Goal: Task Accomplishment & Management: Complete application form

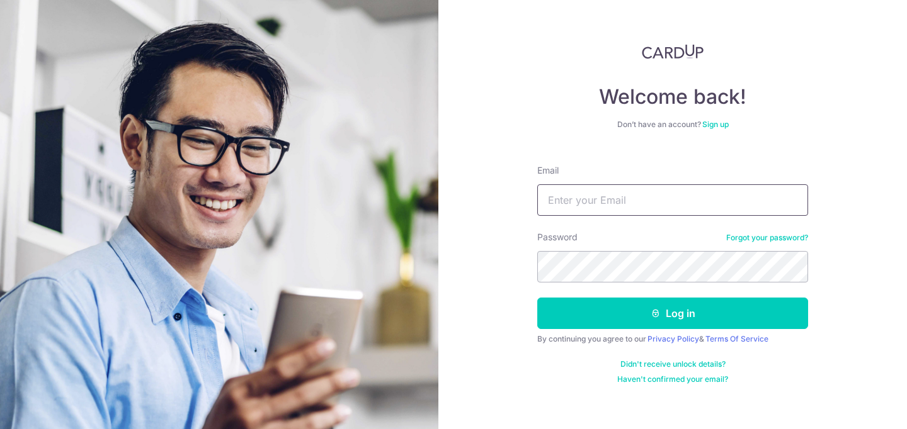
drag, startPoint x: 648, startPoint y: 207, endPoint x: 694, endPoint y: 184, distance: 50.7
click at [648, 207] on input "Email" at bounding box center [672, 199] width 271 height 31
type input "lyniesnicole@gmail.com"
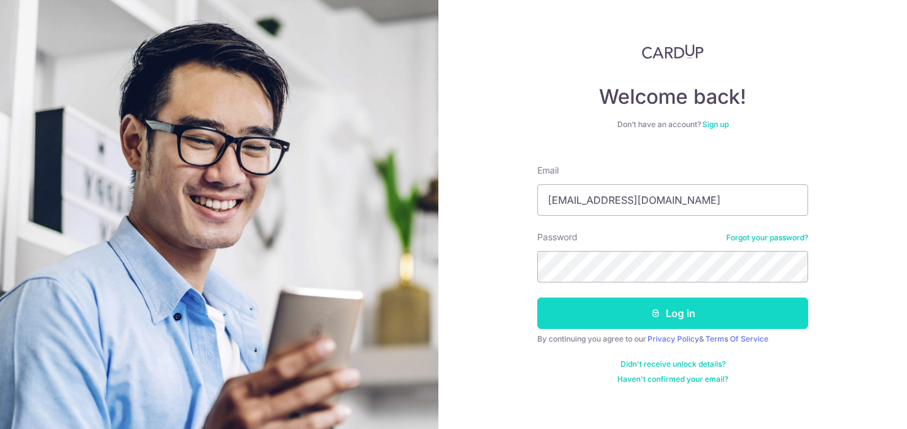
click at [653, 308] on icon "submit" at bounding box center [655, 313] width 10 height 10
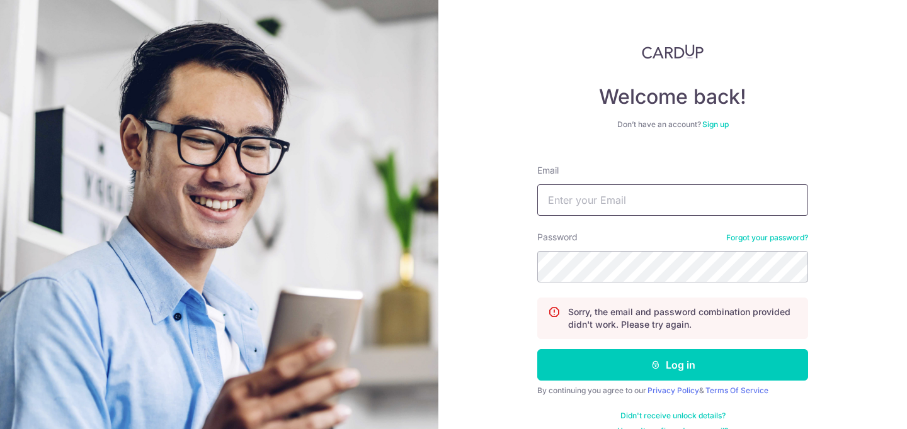
click at [621, 196] on input "Email" at bounding box center [672, 199] width 271 height 31
type input "lyniesnicole@gmail.com"
click at [537, 349] on button "Log in" at bounding box center [672, 364] width 271 height 31
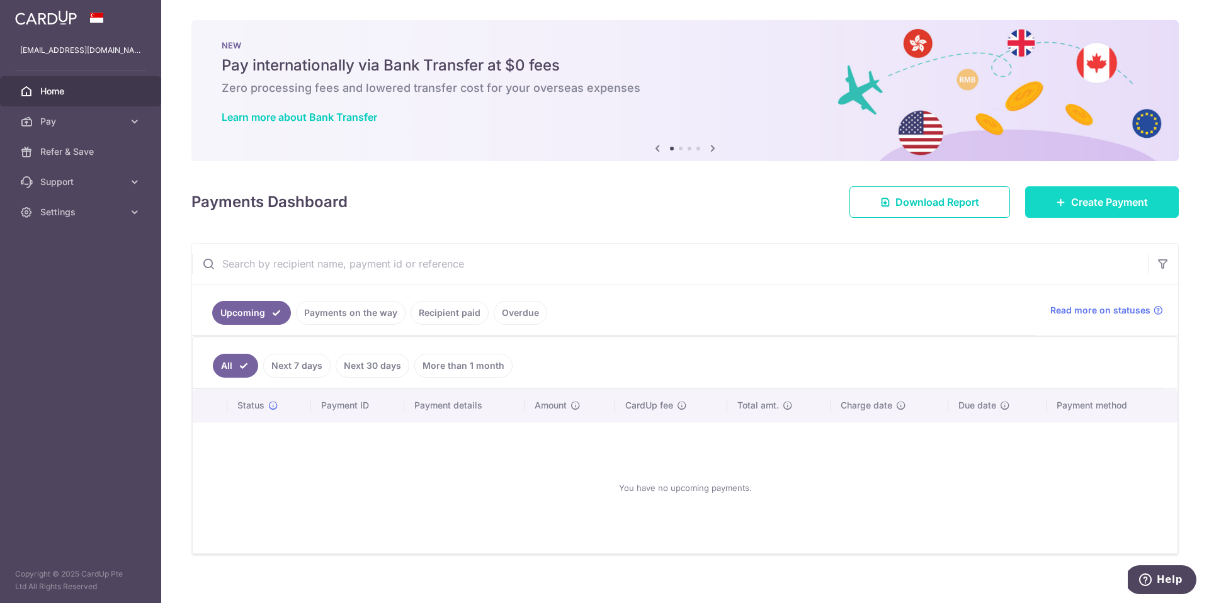
click at [906, 211] on link "Create Payment" at bounding box center [1102, 201] width 154 height 31
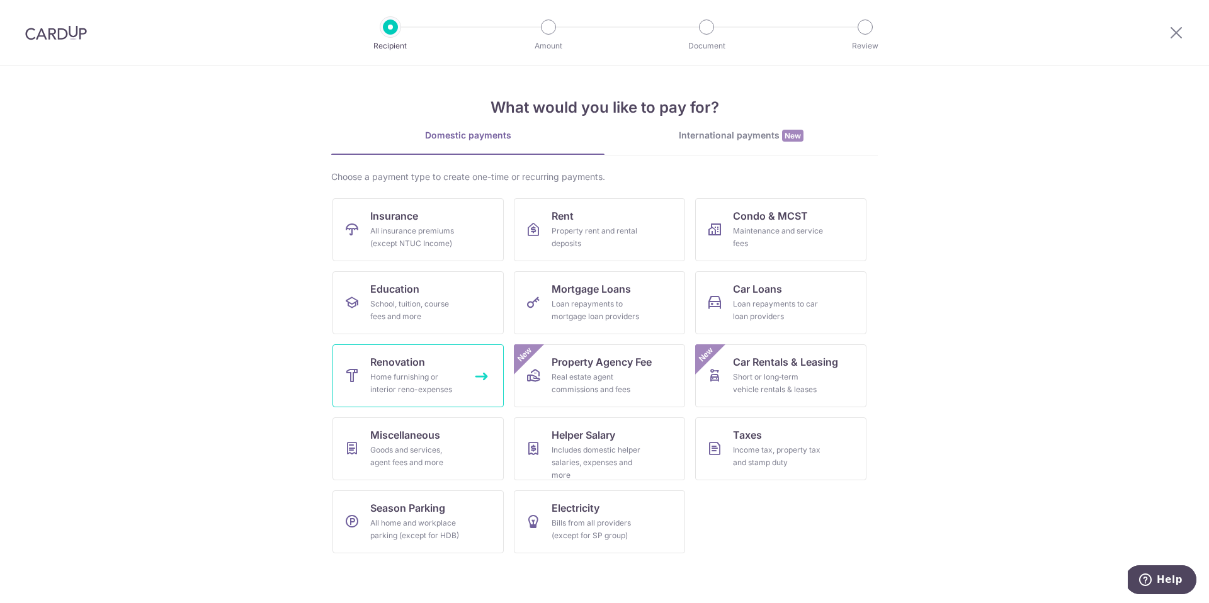
click at [450, 354] on link "Renovation Home furnishing or interior reno-expenses" at bounding box center [417, 375] width 171 height 63
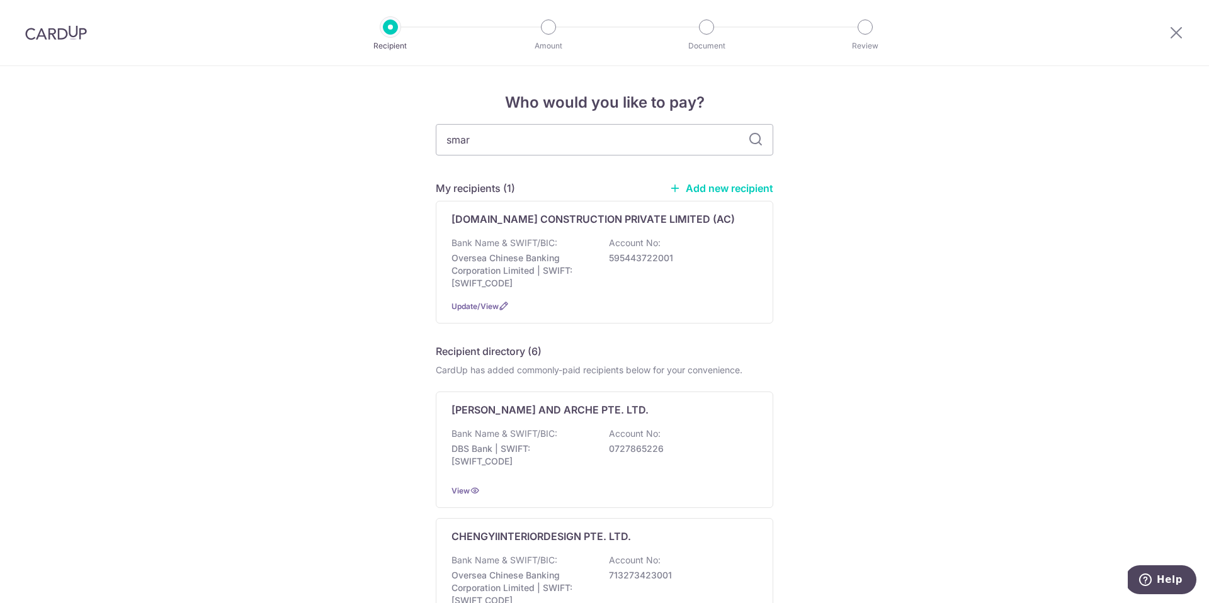
type input "smart"
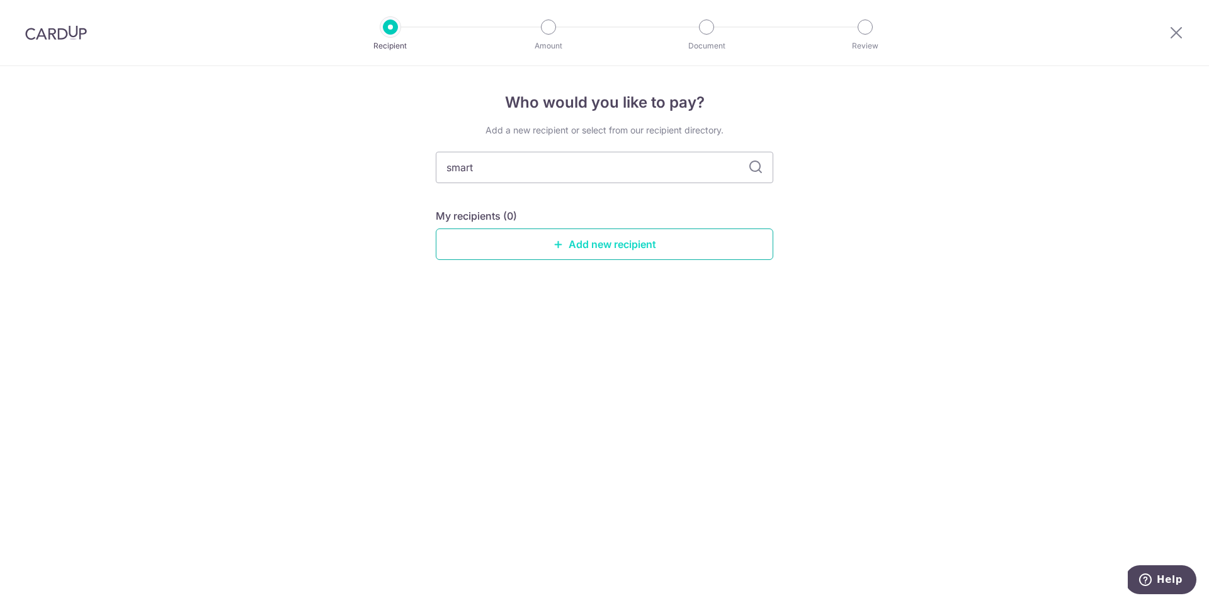
click at [606, 249] on link "Add new recipient" at bounding box center [604, 244] width 337 height 31
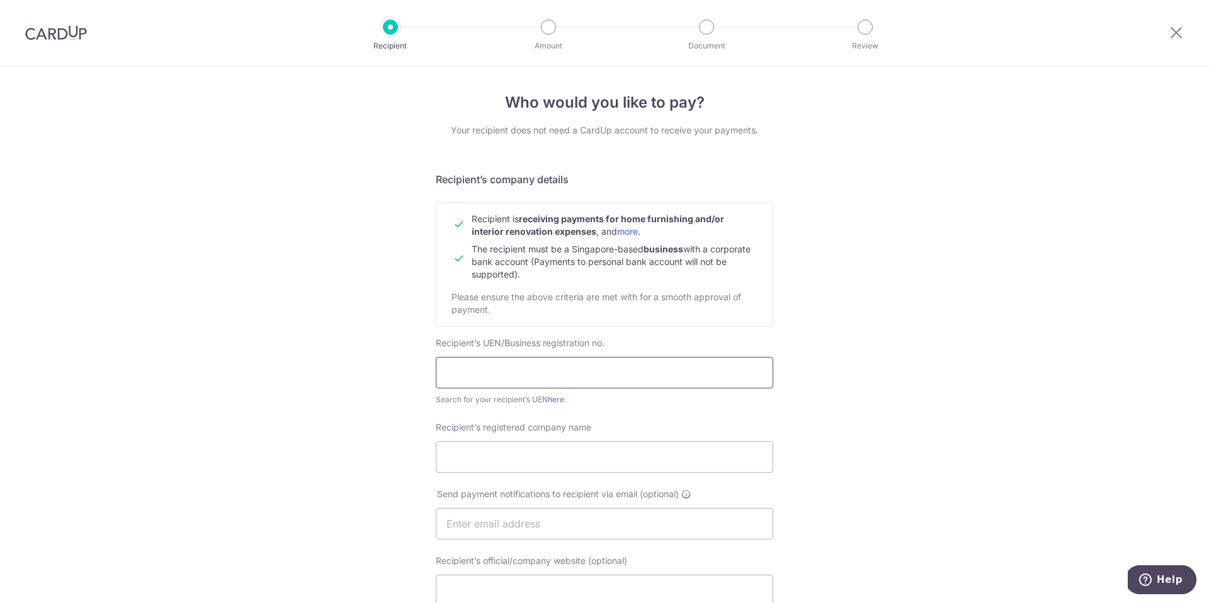
click at [557, 373] on input "text" at bounding box center [604, 372] width 337 height 31
